Goal: Task Accomplishment & Management: Manage account settings

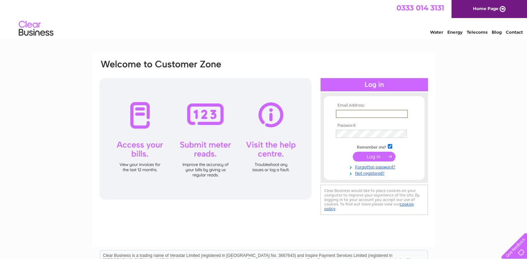
click at [348, 116] on input "text" at bounding box center [372, 114] width 72 height 8
type input "mariandavies992@gmail.com"
click at [353, 151] on input "submit" at bounding box center [374, 156] width 43 height 10
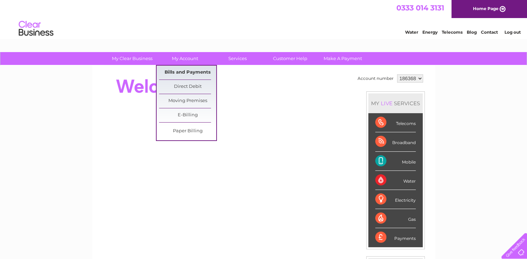
click at [171, 73] on link "Bills and Payments" at bounding box center [187, 73] width 57 height 14
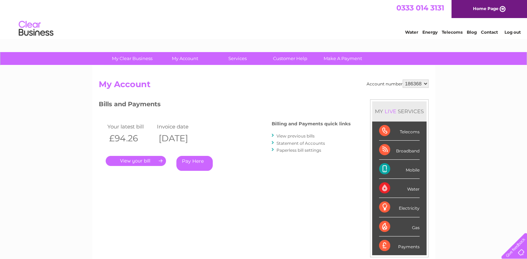
click at [425, 83] on select "186368 439748" at bounding box center [416, 83] width 26 height 8
select select "439748"
click at [403, 79] on select "186368 439748" at bounding box center [416, 83] width 26 height 8
click at [154, 160] on link "." at bounding box center [136, 161] width 60 height 10
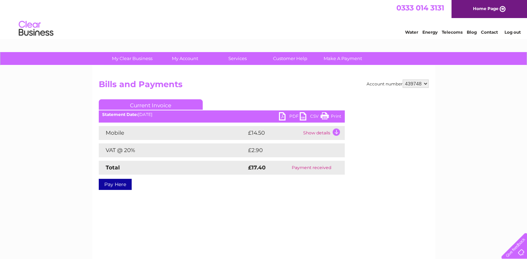
click at [283, 116] on link "PDF" at bounding box center [289, 117] width 21 height 10
